Goal: Task Accomplishment & Management: Use online tool/utility

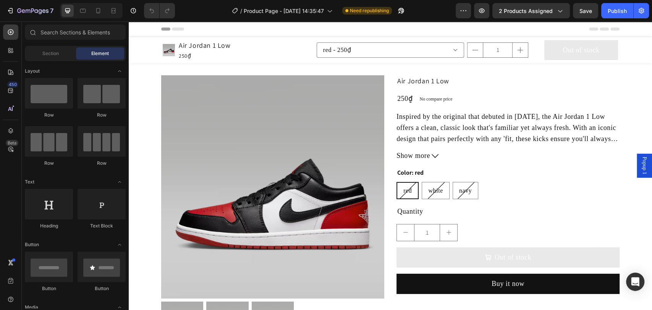
scroll to position [396, 0]
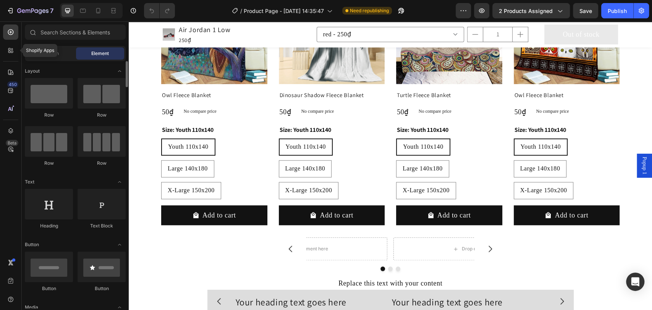
drag, startPoint x: 13, startPoint y: 50, endPoint x: 55, endPoint y: 43, distance: 42.5
click at [13, 50] on icon at bounding box center [11, 51] width 8 height 8
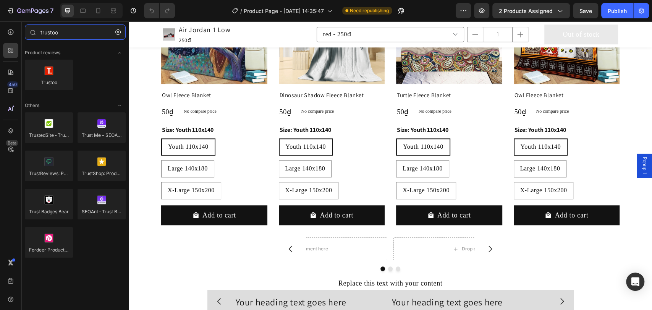
type input "trustoo"
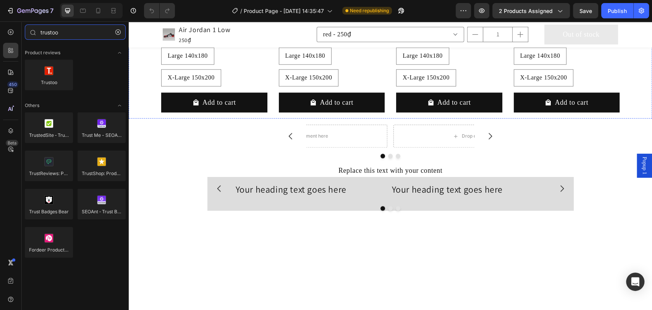
scroll to position [509, 0]
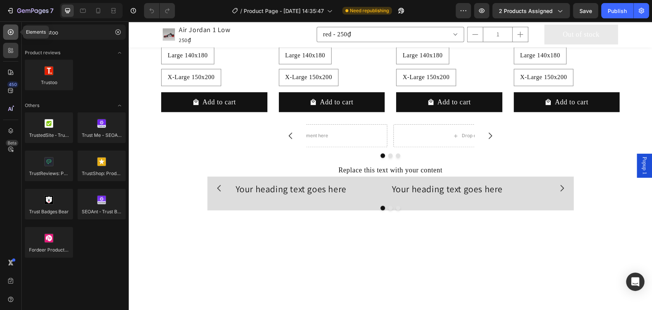
drag, startPoint x: 8, startPoint y: 33, endPoint x: 14, endPoint y: 39, distance: 8.4
click at [8, 33] on icon at bounding box center [11, 32] width 6 height 6
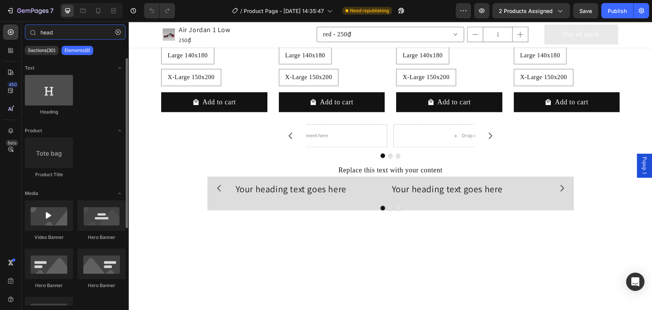
type input "head"
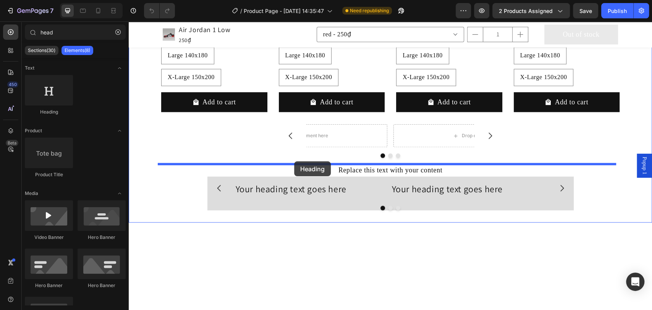
drag, startPoint x: 185, startPoint y: 120, endPoint x: 294, endPoint y: 161, distance: 116.6
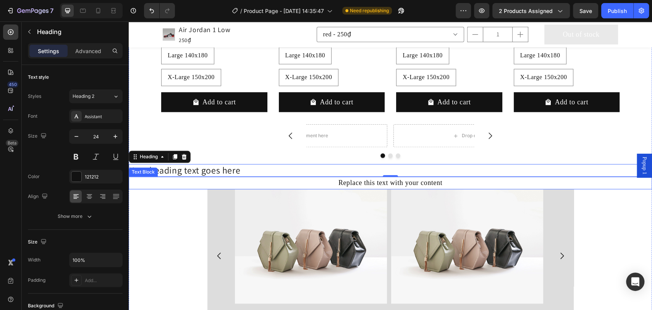
click at [378, 184] on div "Replace this text with your content" at bounding box center [390, 182] width 523 height 13
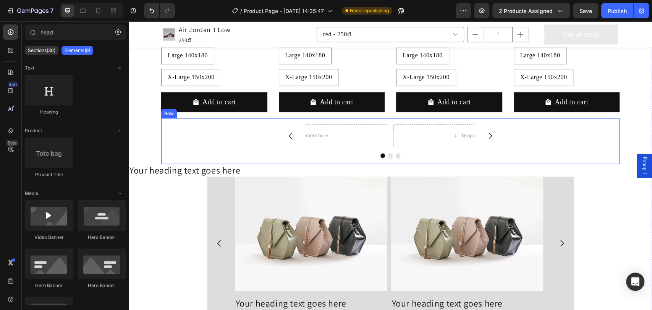
click at [239, 173] on h2 "Your heading text goes here" at bounding box center [390, 170] width 523 height 13
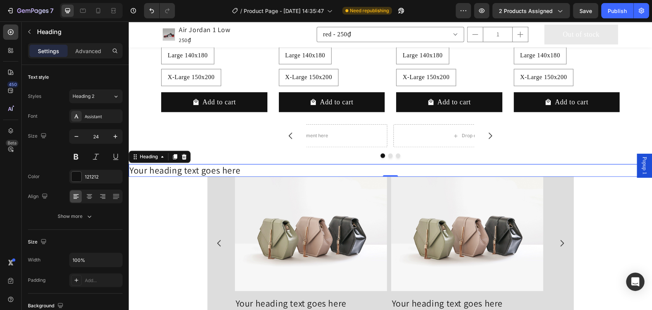
click at [233, 172] on h2 "Your heading text goes here" at bounding box center [390, 170] width 523 height 13
click at [233, 172] on p "Your heading text goes here" at bounding box center [389, 170] width 521 height 11
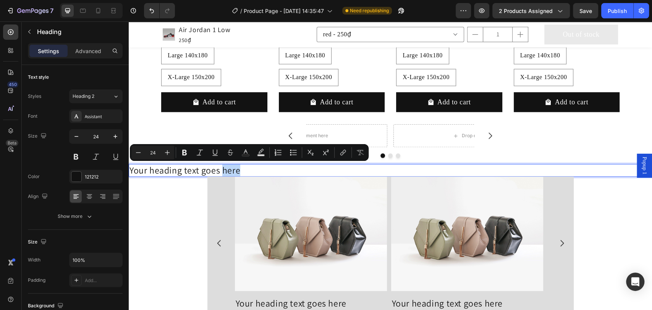
click at [220, 172] on p "Your heading text goes here" at bounding box center [389, 170] width 521 height 11
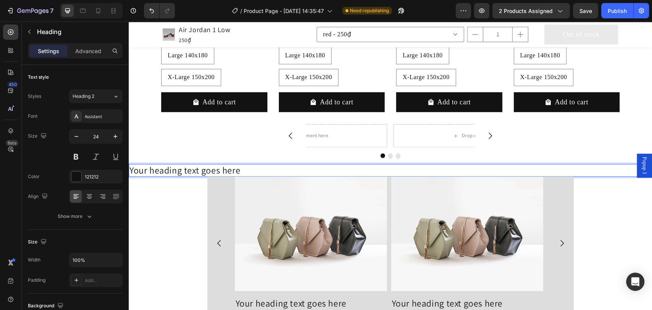
click at [186, 169] on p "Your heading text goes here" at bounding box center [389, 170] width 521 height 11
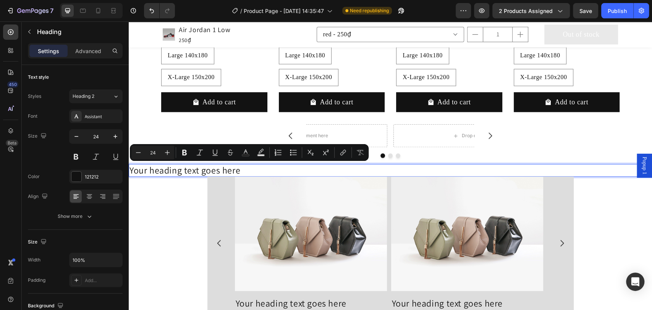
click at [205, 170] on p "Your heading text goes here" at bounding box center [389, 170] width 521 height 11
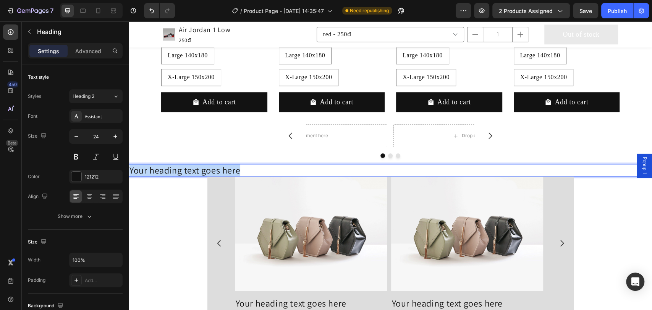
drag, startPoint x: 244, startPoint y: 170, endPoint x: 131, endPoint y: 170, distance: 112.2
click at [131, 170] on p "Your heading text goes here" at bounding box center [389, 170] width 521 height 11
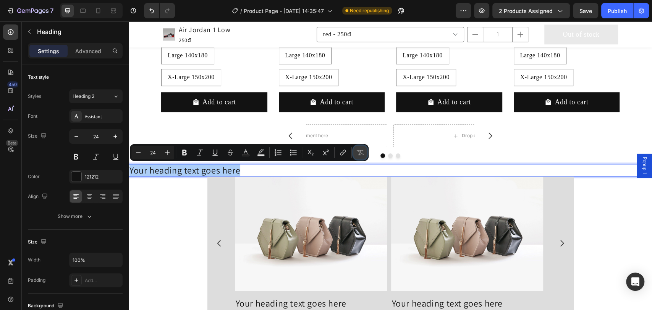
click at [357, 154] on icon "Editor contextual toolbar" at bounding box center [360, 152] width 8 height 8
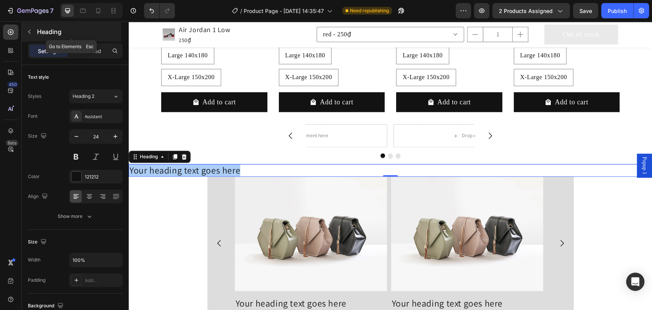
click at [25, 30] on button "button" at bounding box center [29, 32] width 12 height 12
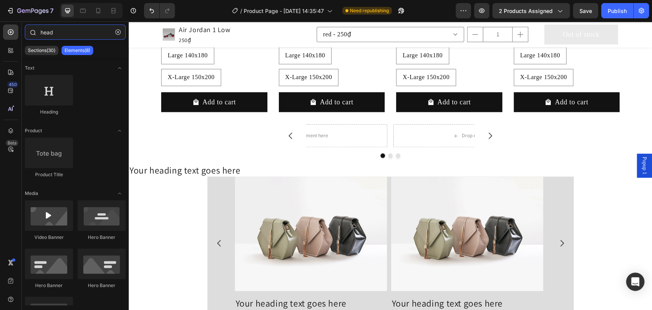
click at [40, 32] on input "head" at bounding box center [75, 31] width 101 height 15
click at [51, 34] on input "head" at bounding box center [75, 31] width 101 height 15
type input "a"
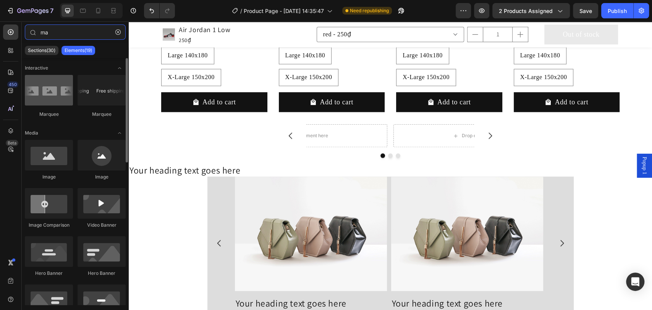
type input "ma"
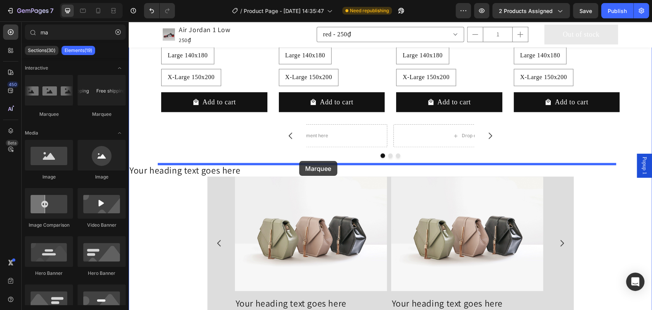
drag, startPoint x: 177, startPoint y: 116, endPoint x: 299, endPoint y: 161, distance: 129.2
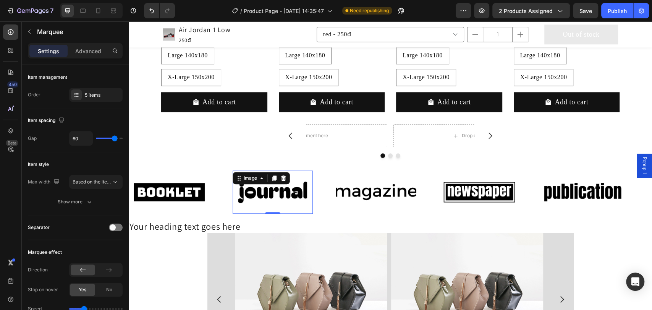
click at [246, 193] on img at bounding box center [272, 192] width 81 height 34
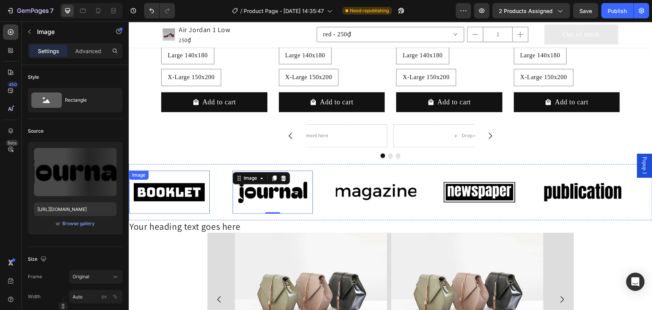
click at [187, 193] on img at bounding box center [169, 192] width 81 height 34
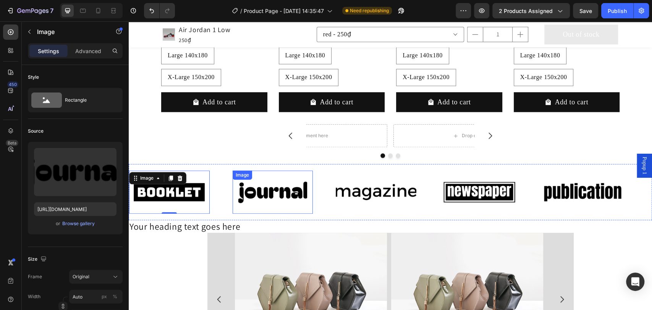
click at [241, 193] on img at bounding box center [272, 192] width 81 height 34
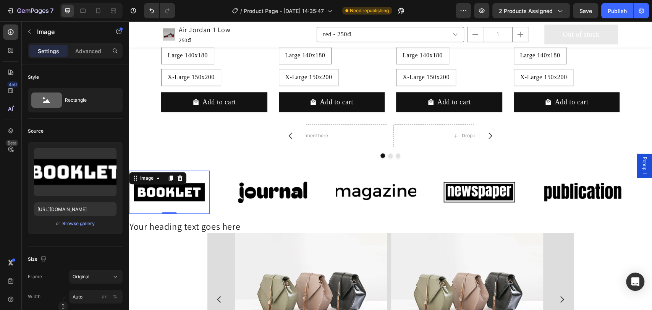
click at [186, 195] on img at bounding box center [169, 192] width 81 height 34
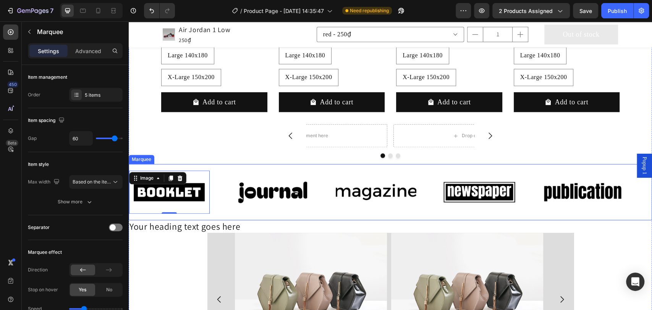
click at [225, 167] on div "Image 0 Image Image Image Image Image 0 Image Image Image Image Marquee" at bounding box center [390, 192] width 523 height 56
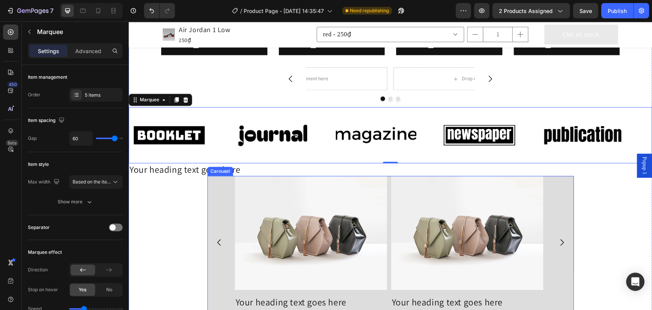
scroll to position [565, 0]
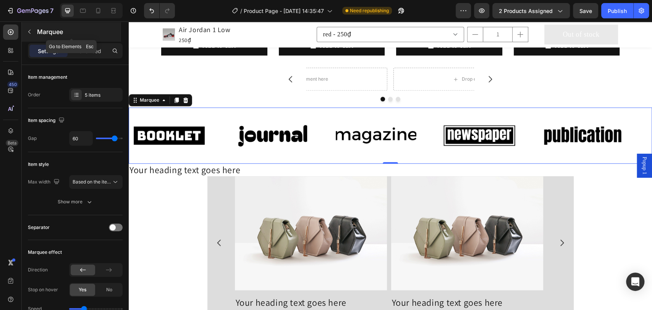
drag, startPoint x: 65, startPoint y: 31, endPoint x: 39, endPoint y: 32, distance: 26.0
click at [39, 32] on p "Marquee" at bounding box center [78, 31] width 82 height 9
click at [229, 108] on div "Image Image Image Image Image Image Image Image Image Image Marquee 0" at bounding box center [390, 135] width 523 height 56
click at [10, 89] on icon at bounding box center [11, 91] width 8 height 8
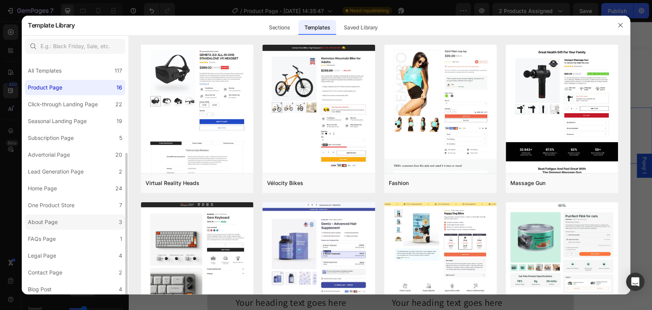
scroll to position [53, 0]
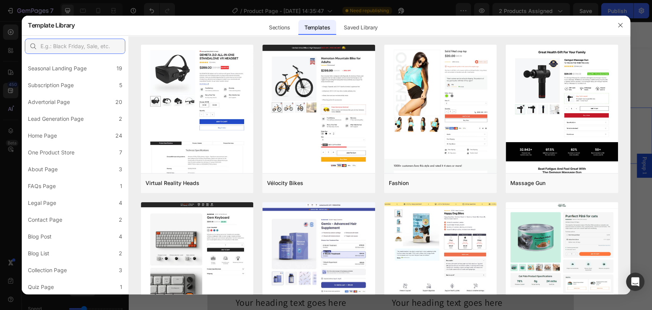
click at [60, 48] on input "text" at bounding box center [75, 46] width 100 height 15
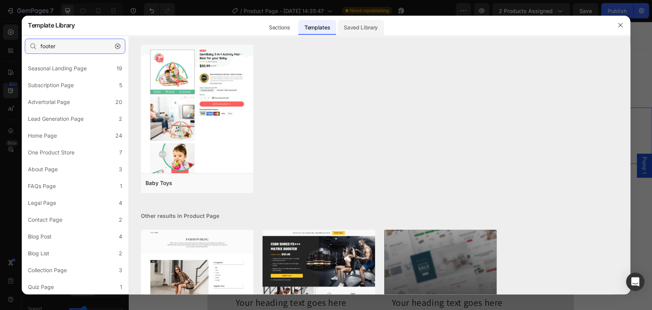
type input "footer"
click at [348, 29] on div "Saved Library" at bounding box center [360, 27] width 46 height 15
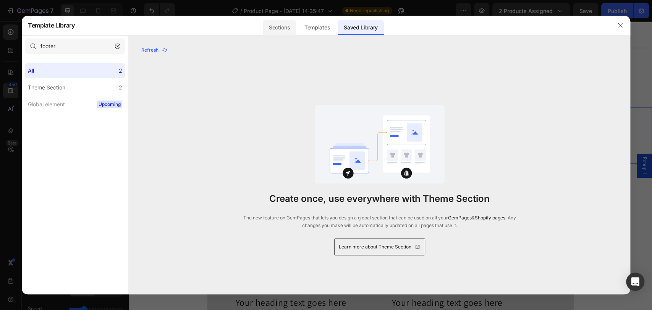
click at [267, 29] on div "Sections" at bounding box center [279, 27] width 33 height 15
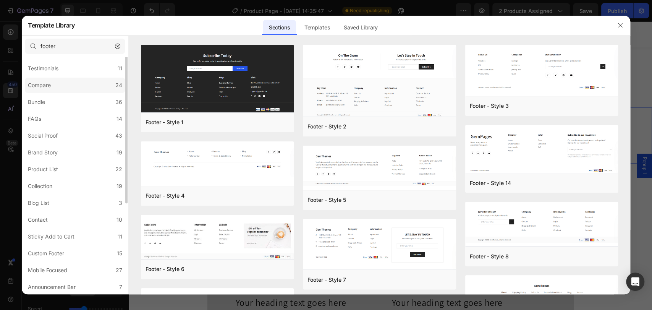
scroll to position [24, 0]
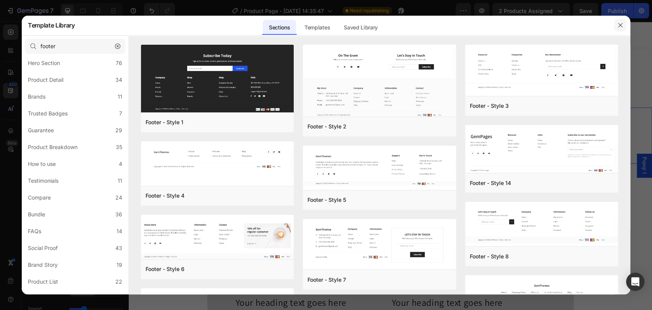
click at [620, 23] on icon "button" at bounding box center [620, 25] width 6 height 6
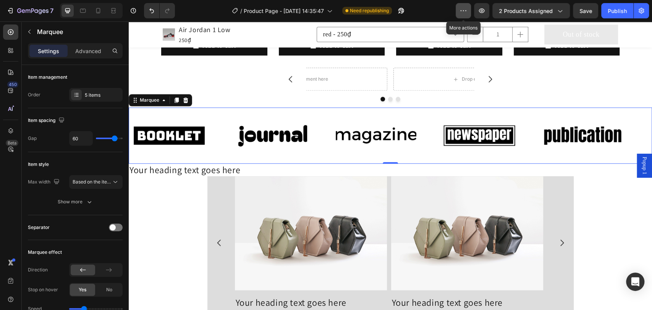
click at [460, 10] on button "button" at bounding box center [462, 10] width 15 height 15
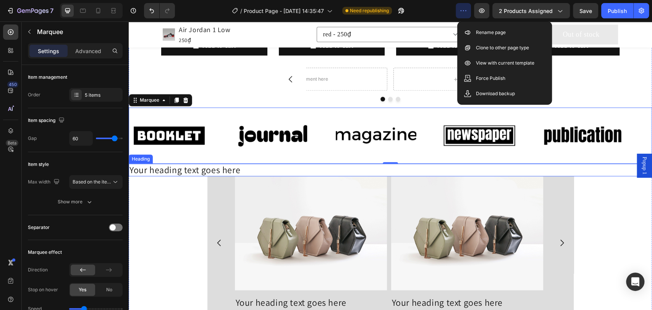
click at [202, 169] on p "Your heading text goes here" at bounding box center [389, 169] width 521 height 11
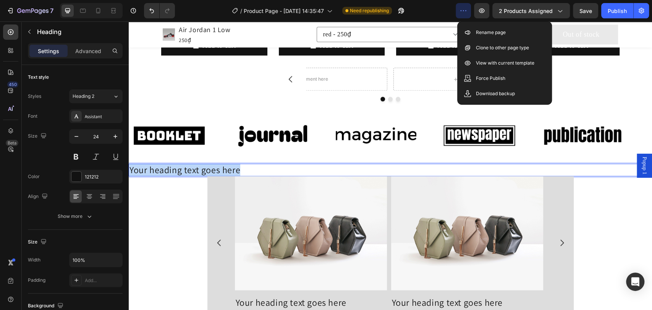
drag, startPoint x: 239, startPoint y: 166, endPoint x: 247, endPoint y: 190, distance: 25.8
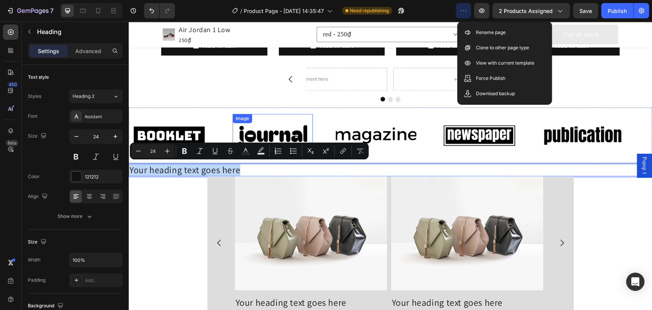
click at [275, 119] on div "Image" at bounding box center [272, 135] width 81 height 43
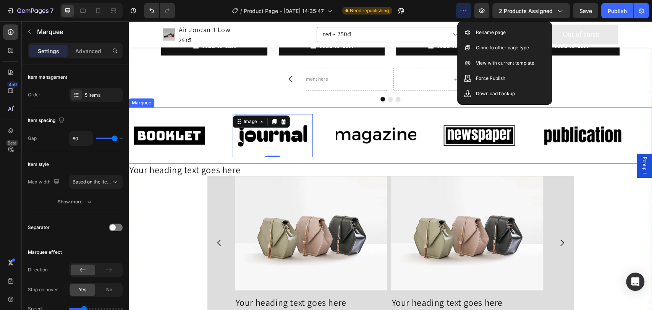
click at [279, 108] on div "Image Image 0 Image Image Image Image Image 0 Image Image Image Marquee" at bounding box center [390, 135] width 523 height 56
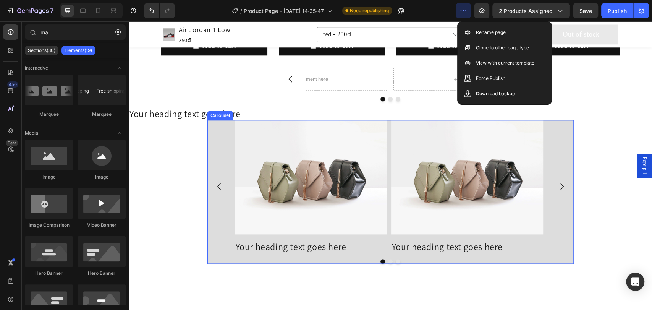
click at [213, 112] on div "Carousel" at bounding box center [220, 115] width 23 height 7
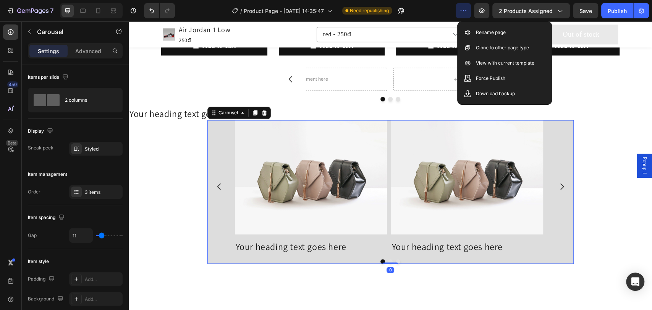
click at [190, 117] on p "Your heading text goes here" at bounding box center [389, 113] width 521 height 11
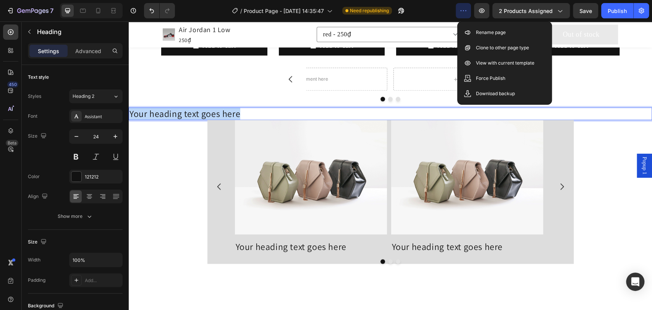
drag, startPoint x: 251, startPoint y: 111, endPoint x: 129, endPoint y: 115, distance: 122.2
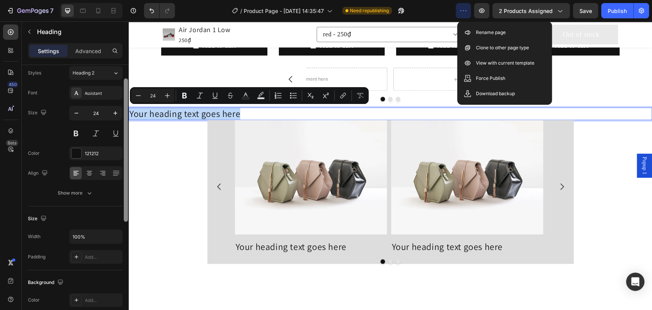
scroll to position [24, 0]
drag, startPoint x: 124, startPoint y: 181, endPoint x: 126, endPoint y: 163, distance: 17.7
click at [126, 163] on div at bounding box center [126, 148] width 4 height 143
drag, startPoint x: 245, startPoint y: 111, endPoint x: 129, endPoint y: 107, distance: 116.1
click at [474, 11] on div "Preview Preview page 2 products assigned Save Publish" at bounding box center [551, 10] width 193 height 15
